Goal: Task Accomplishment & Management: Complete application form

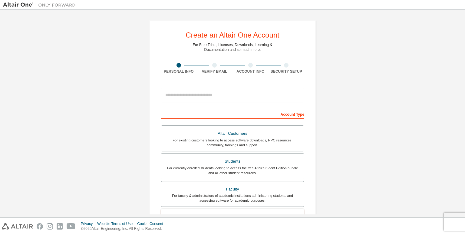
scroll to position [50, 0]
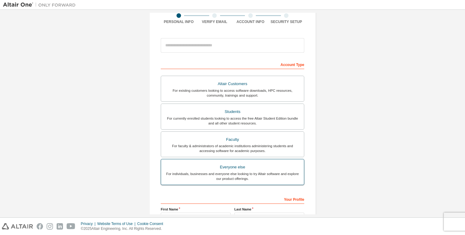
click at [224, 174] on div "For individuals, businesses and everyone else looking to try Altair software an…" at bounding box center [232, 176] width 135 height 10
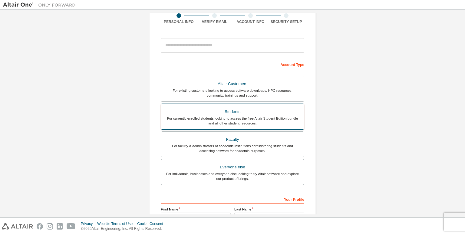
scroll to position [10, 0]
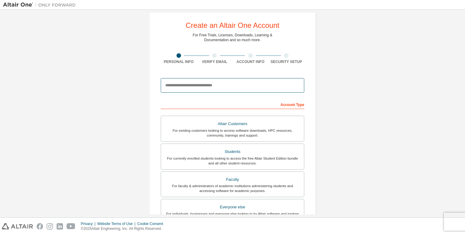
click at [209, 83] on input "email" at bounding box center [232, 85] width 143 height 15
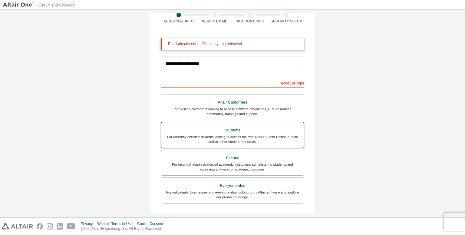
scroll to position [76, 0]
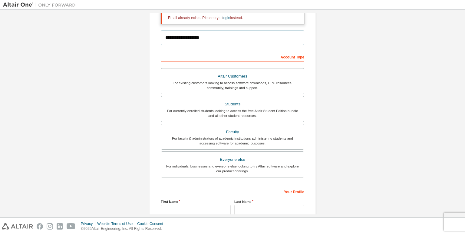
click at [198, 37] on input "**********" at bounding box center [232, 38] width 143 height 15
type input "**********"
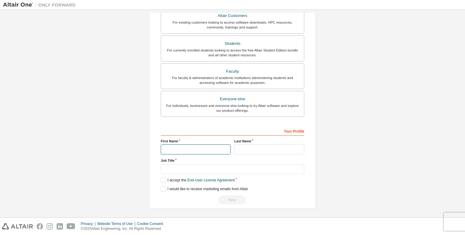
scroll to position [117, 0]
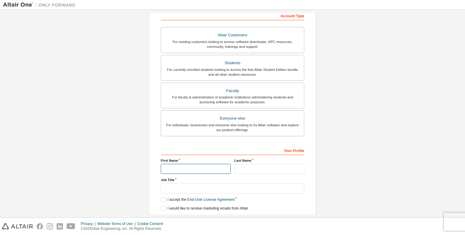
click at [175, 164] on input "text" at bounding box center [196, 169] width 70 height 10
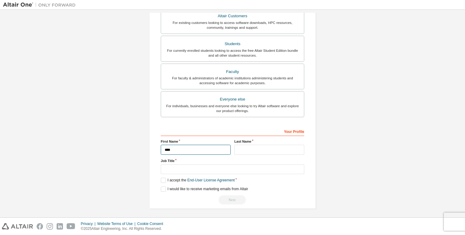
type input "****"
click at [239, 150] on input "text" at bounding box center [269, 150] width 70 height 10
type input "*"
click at [258, 148] on input "text" at bounding box center [269, 150] width 70 height 10
type input "**********"
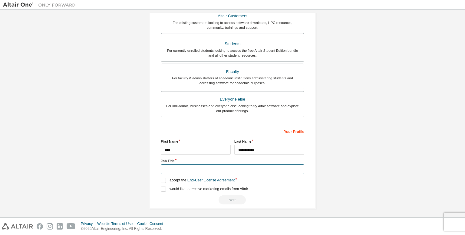
click at [211, 167] on input "text" at bounding box center [232, 169] width 143 height 10
type input "*******"
click at [162, 178] on label "I accept the End-User License Agreement" at bounding box center [198, 180] width 74 height 5
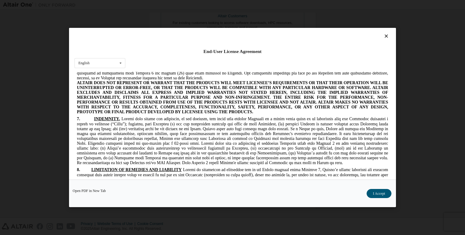
scroll to position [979, 0]
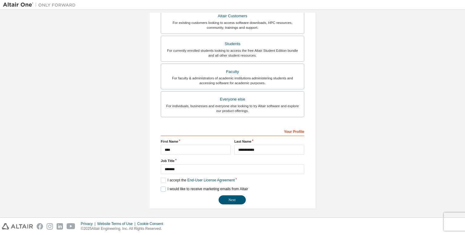
click at [162, 186] on label "I would like to receive marketing emails from Altair" at bounding box center [204, 188] width 87 height 5
click at [227, 200] on button "Next" at bounding box center [231, 199] width 27 height 9
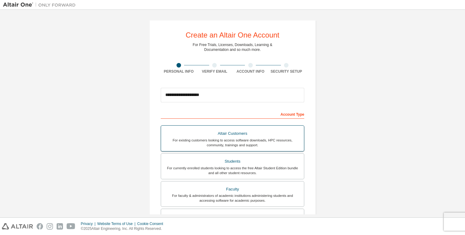
scroll to position [133, 0]
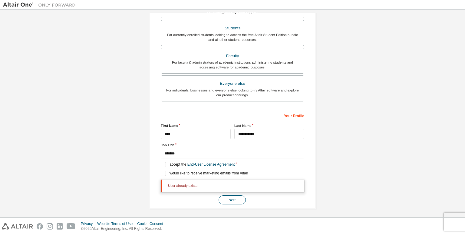
click at [230, 200] on button "Next" at bounding box center [231, 199] width 27 height 9
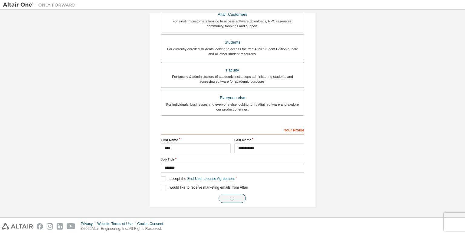
scroll to position [117, 0]
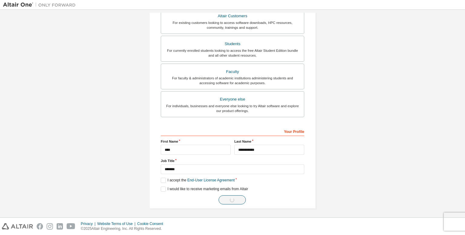
click at [230, 200] on div "Next" at bounding box center [232, 199] width 143 height 9
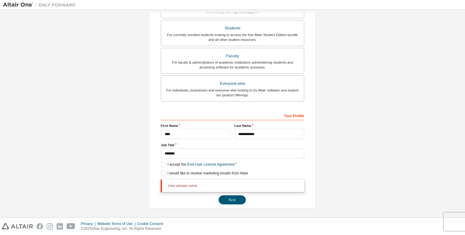
scroll to position [0, 0]
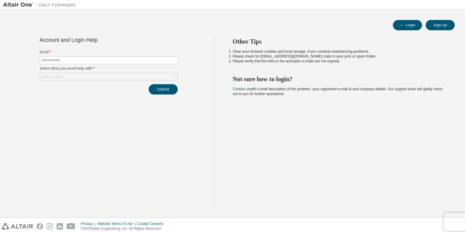
click at [114, 54] on form "Email * Select what you need help with * Click to select" at bounding box center [109, 65] width 138 height 31
click at [108, 57] on span at bounding box center [109, 60] width 138 height 8
click at [64, 61] on input "text" at bounding box center [108, 60] width 135 height 5
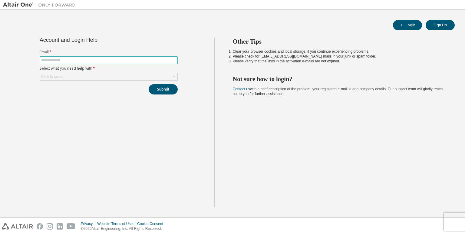
type input "**********"
click at [63, 76] on div "Click to select" at bounding box center [52, 76] width 22 height 5
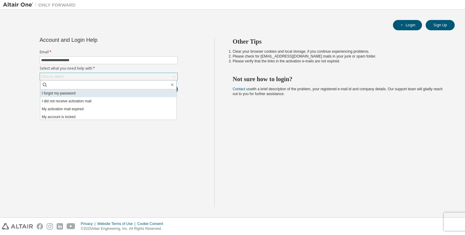
click at [63, 91] on li "I forgot my password" at bounding box center [108, 93] width 136 height 8
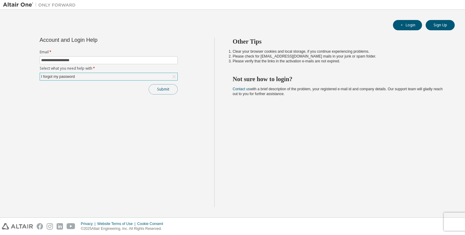
click at [160, 89] on button "Submit" at bounding box center [163, 89] width 29 height 10
click at [407, 26] on button "Login" at bounding box center [407, 25] width 29 height 10
click at [74, 73] on div "Click to select" at bounding box center [108, 76] width 137 height 7
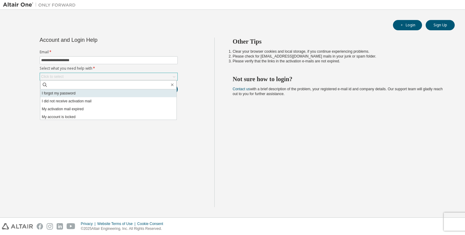
click at [60, 92] on li "I forgot my password" at bounding box center [108, 93] width 136 height 8
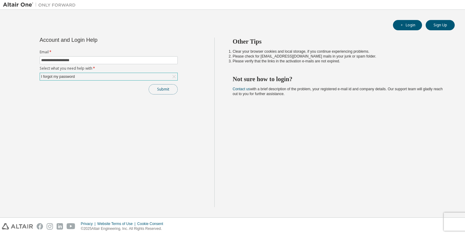
click at [161, 85] on button "Submit" at bounding box center [163, 89] width 29 height 10
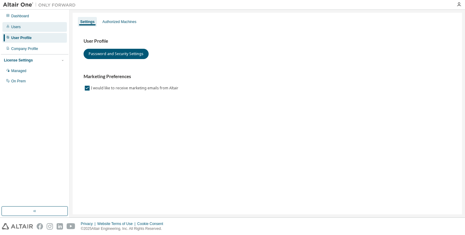
click at [13, 26] on div "Users" at bounding box center [15, 26] width 9 height 5
